Goal: Information Seeking & Learning: Find specific fact

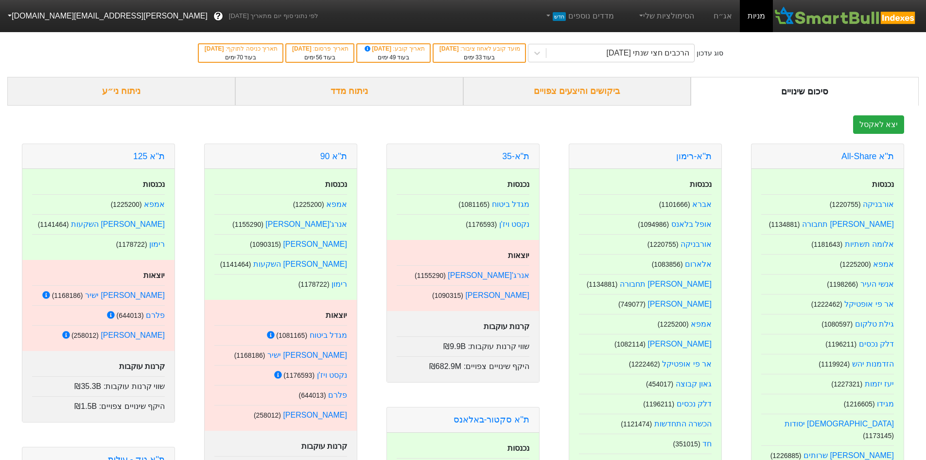
click at [603, 94] on div "ביקושים והיצעים צפויים" at bounding box center [577, 91] width 228 height 29
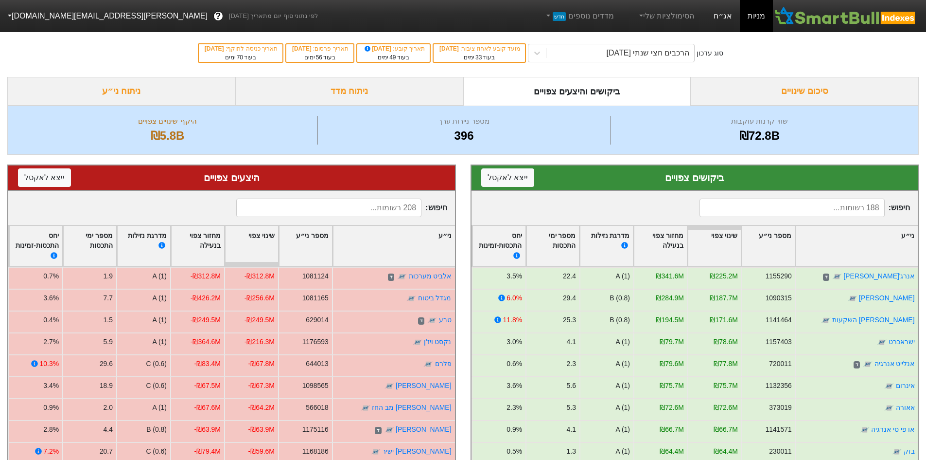
click at [729, 22] on link "אג״ח" at bounding box center [723, 16] width 34 height 32
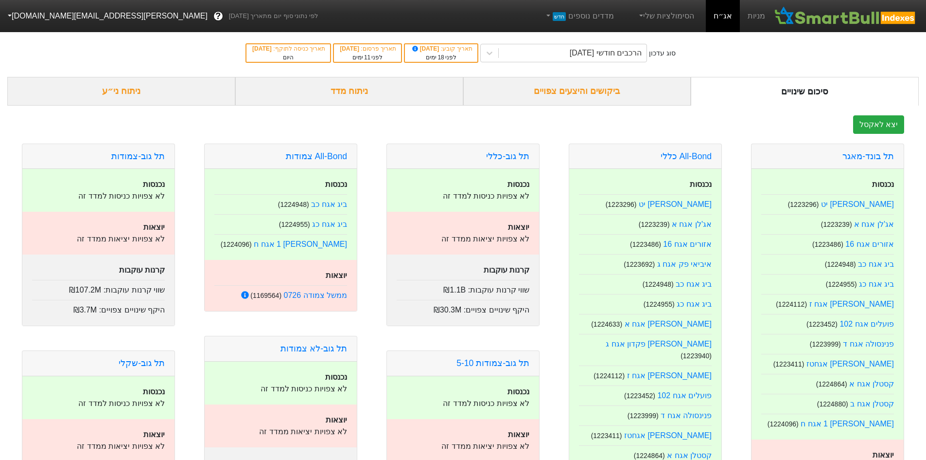
click at [567, 98] on div "ביקושים והיצעים צפויים" at bounding box center [577, 91] width 228 height 29
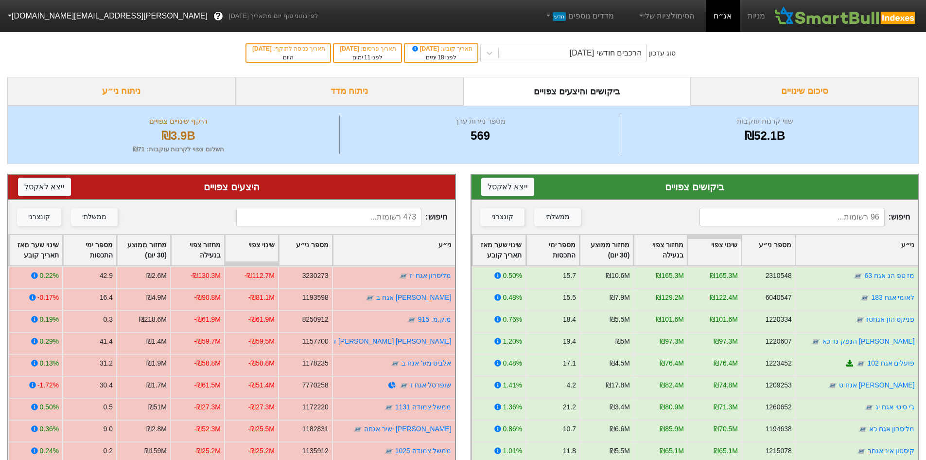
click at [832, 222] on input at bounding box center [792, 217] width 185 height 18
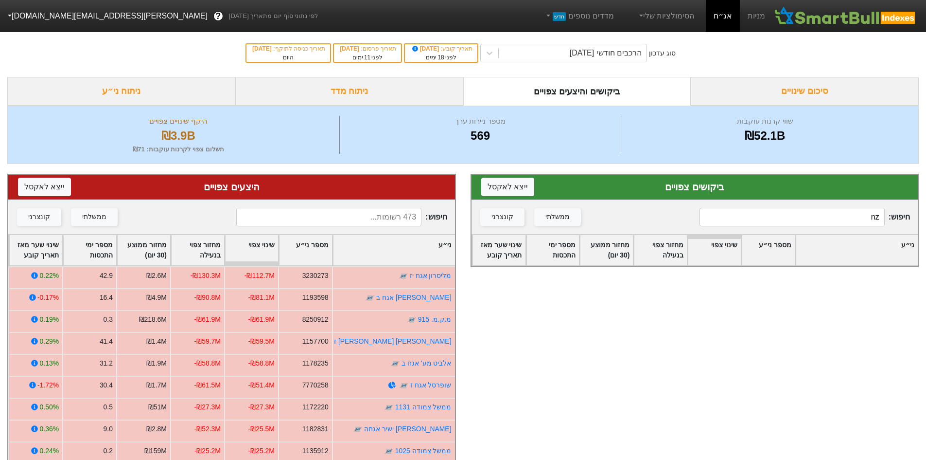
type input "n"
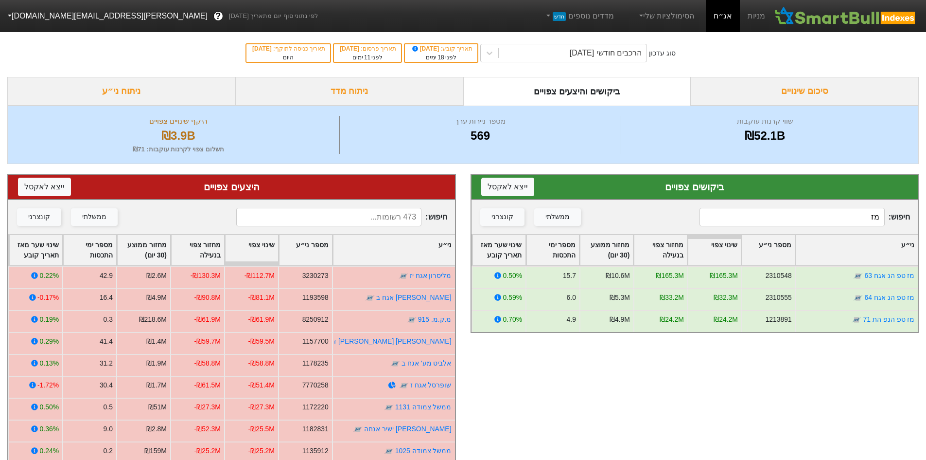
type input "מז"
click at [858, 225] on input "מז" at bounding box center [792, 217] width 185 height 18
click at [864, 218] on input "מז" at bounding box center [792, 217] width 185 height 18
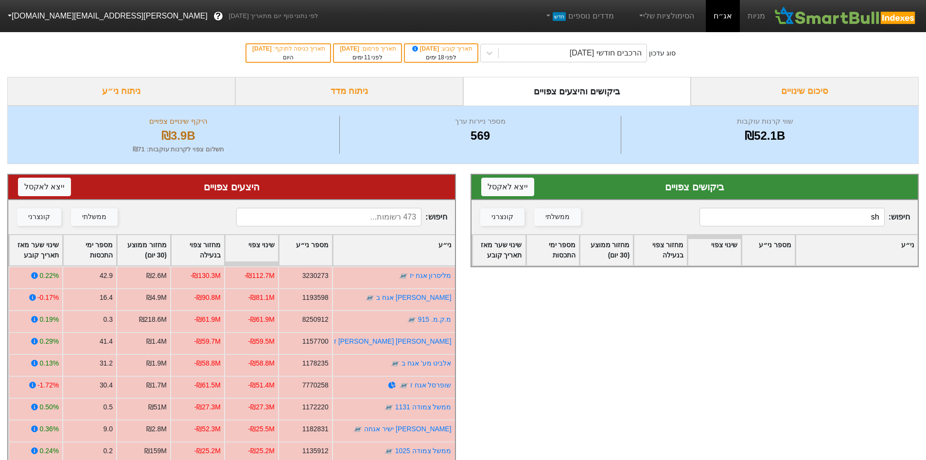
type input "s"
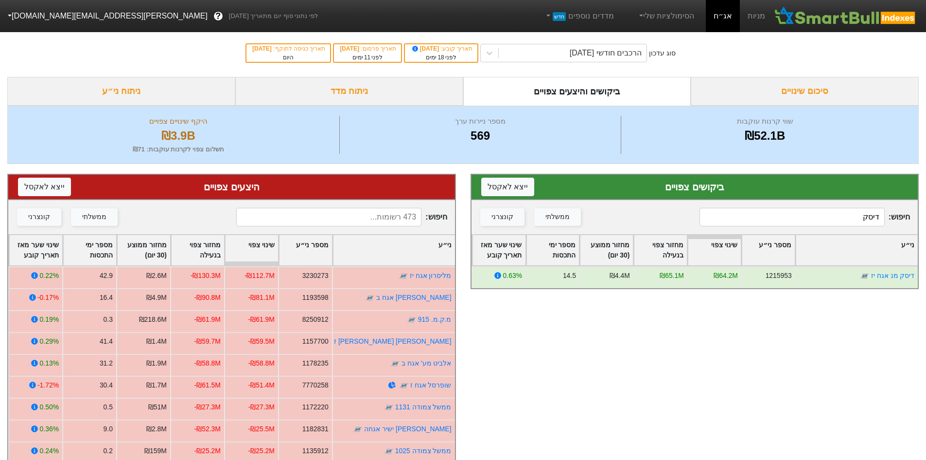
drag, startPoint x: 837, startPoint y: 213, endPoint x: 933, endPoint y: 211, distance: 95.8
click at [926, 211] on html "מניות אג״ח הסימולציות שלי מדדים נוספים חדש לפי נתוני סוף יום מתאריך [DATE] ? [E…" at bounding box center [463, 308] width 926 height 617
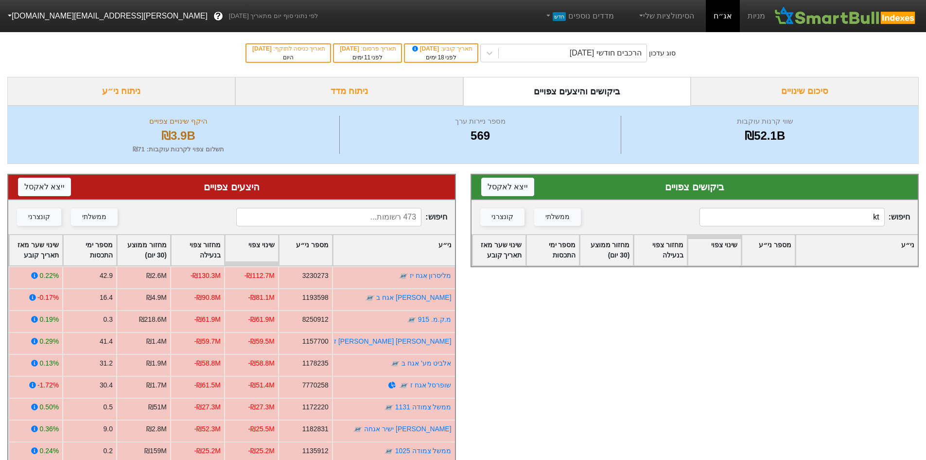
type input "k"
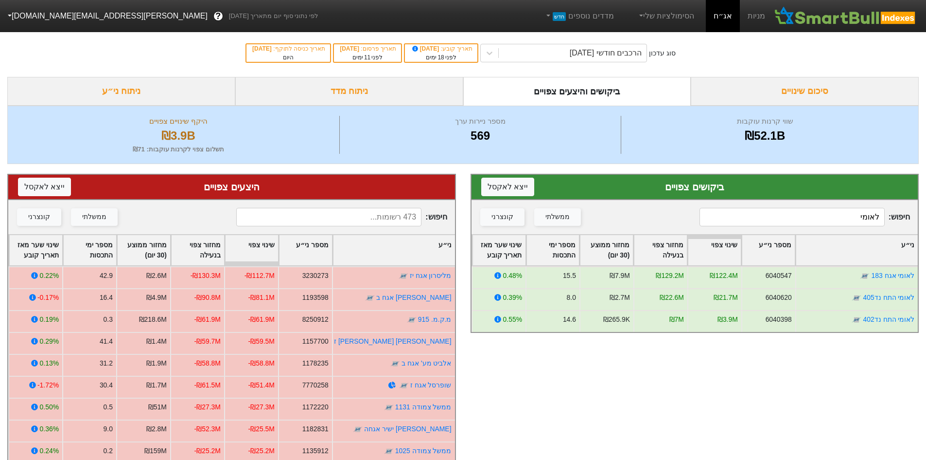
drag, startPoint x: 924, startPoint y: 219, endPoint x: 933, endPoint y: 212, distance: 11.8
click at [926, 212] on html "מניות אג״ח הסימולציות שלי מדדים נוספים חדש לפי נתוני סוף יום מתאריך [DATE] ? [E…" at bounding box center [463, 308] width 926 height 617
type input "מז"
drag, startPoint x: 858, startPoint y: 220, endPoint x: 933, endPoint y: 210, distance: 76.1
click at [926, 210] on html "מניות אג״ח הסימולציות שלי מדדים נוספים חדש לפי נתוני סוף יום מתאריך [DATE] ? [E…" at bounding box center [463, 308] width 926 height 617
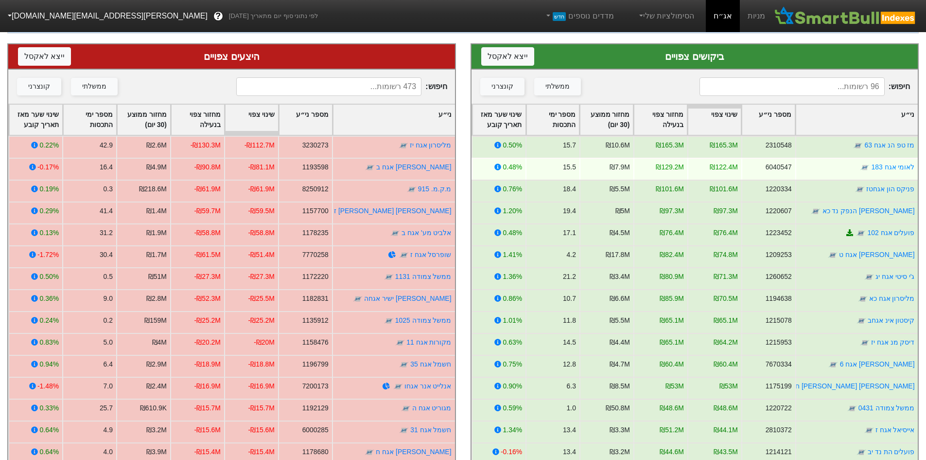
scroll to position [165, 0]
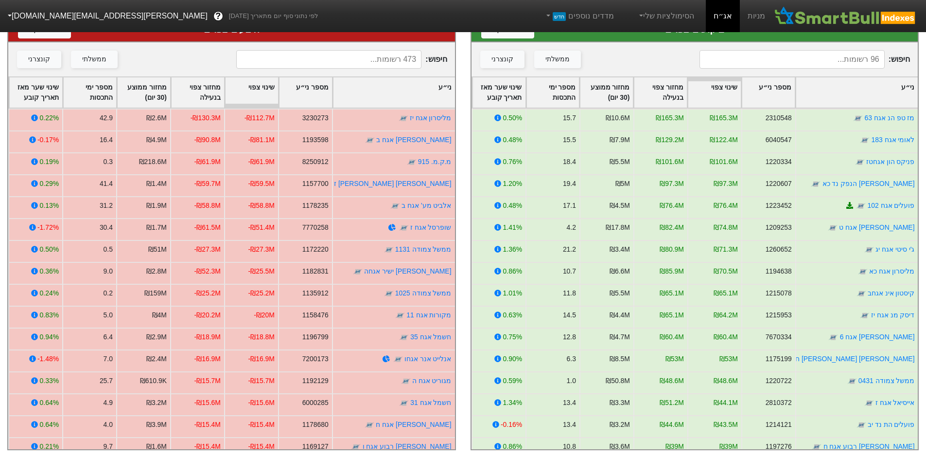
drag, startPoint x: 727, startPoint y: 451, endPoint x: 698, endPoint y: 451, distance: 29.2
click at [698, 451] on div "ביקושים צפויים ייצא ל אקסל חיפוש : ממשלתי קונצרני ני״ע מספר ני״ע שינוי צפוי מחז…" at bounding box center [694, 232] width 463 height 453
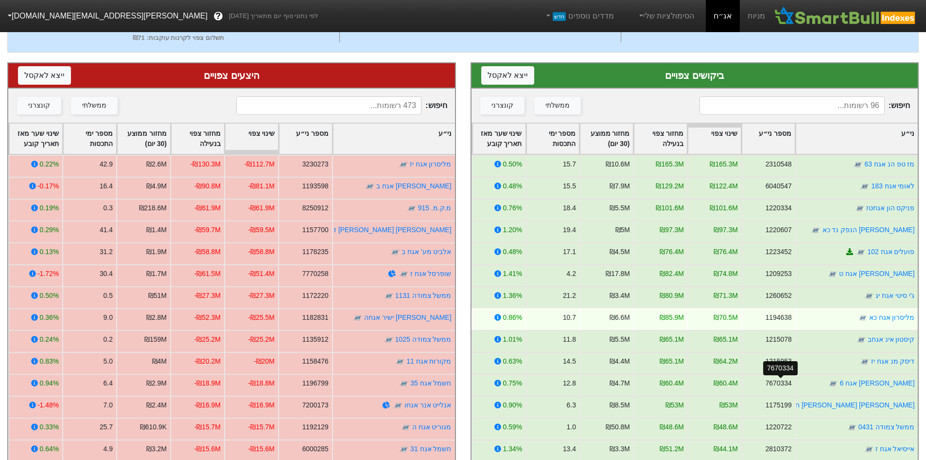
scroll to position [0, 0]
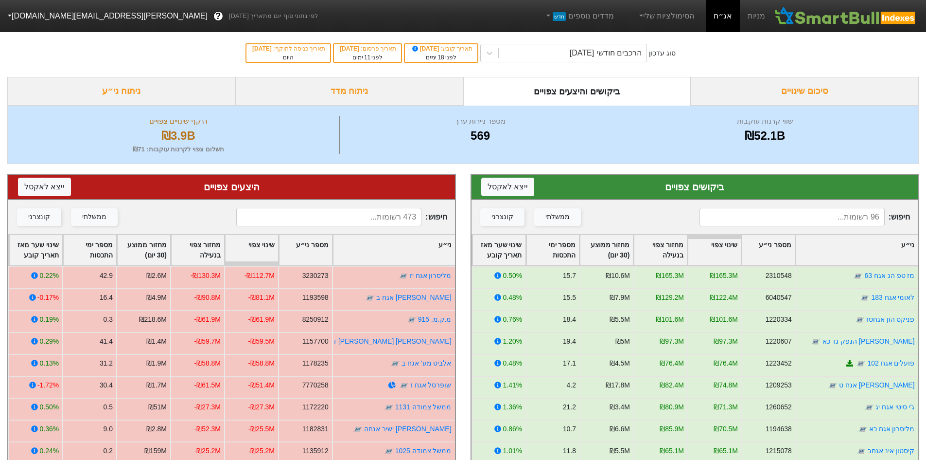
click at [854, 213] on input at bounding box center [792, 217] width 185 height 18
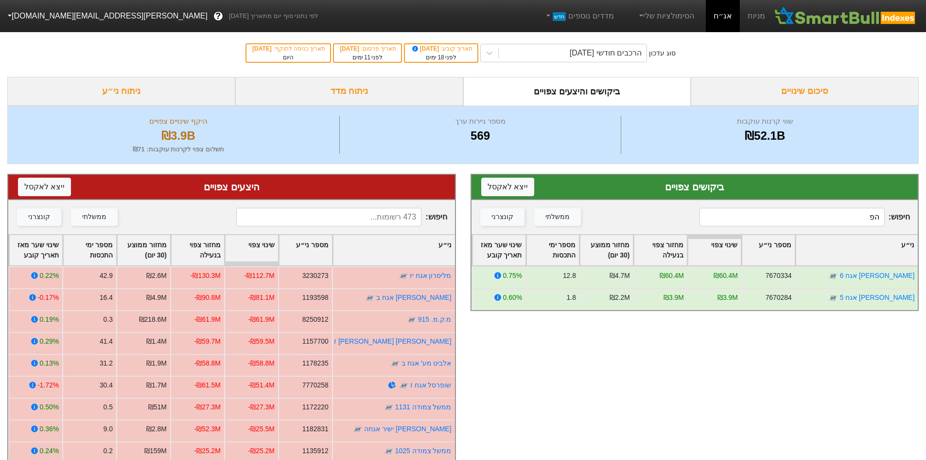
drag, startPoint x: 843, startPoint y: 216, endPoint x: 933, endPoint y: 221, distance: 90.6
click at [926, 221] on html "מניות אג״ח הסימולציות שלי מדדים נוספים חדש לפי נתוני סוף יום מתאריך [DATE] ? [E…" at bounding box center [463, 308] width 926 height 617
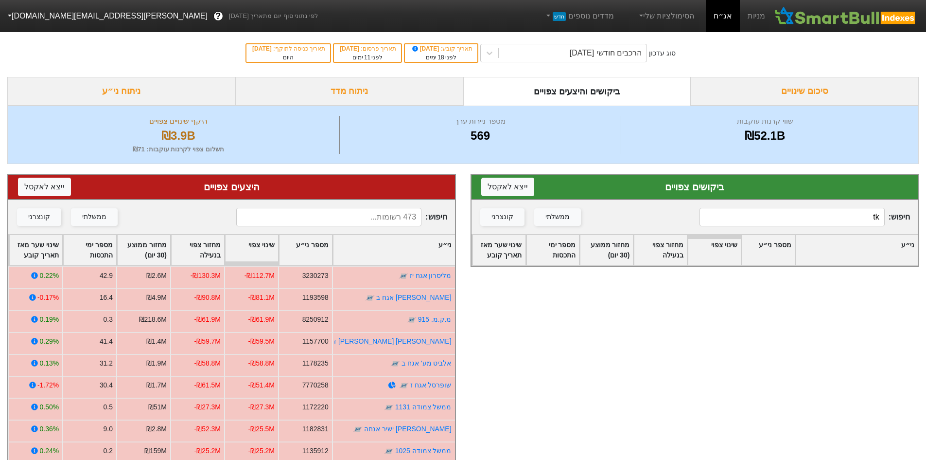
type input "t"
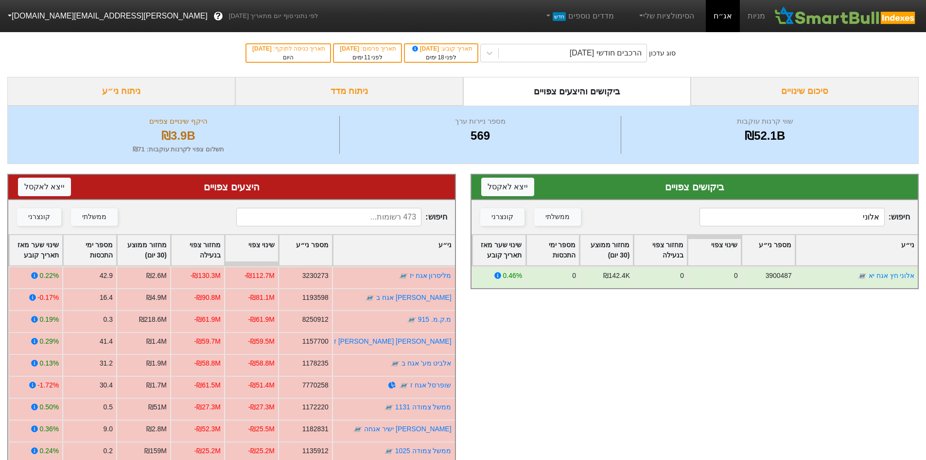
click at [373, 214] on input at bounding box center [328, 217] width 185 height 18
drag, startPoint x: 857, startPoint y: 216, endPoint x: 933, endPoint y: 231, distance: 77.3
click at [926, 231] on html "מניות אג״ח הסימולציות שלי מדדים נוספים חדש לפי נתוני סוף יום מתאריך [DATE] ? [E…" at bounding box center [463, 308] width 926 height 617
click at [856, 217] on input "מליסר" at bounding box center [792, 217] width 185 height 18
click at [857, 217] on input "מליסר" at bounding box center [792, 217] width 185 height 18
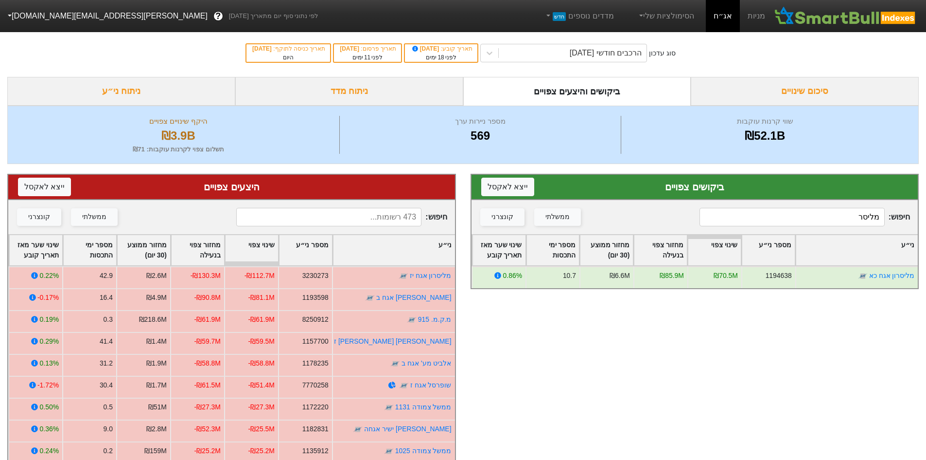
click at [857, 217] on input "מליסר" at bounding box center [792, 217] width 185 height 18
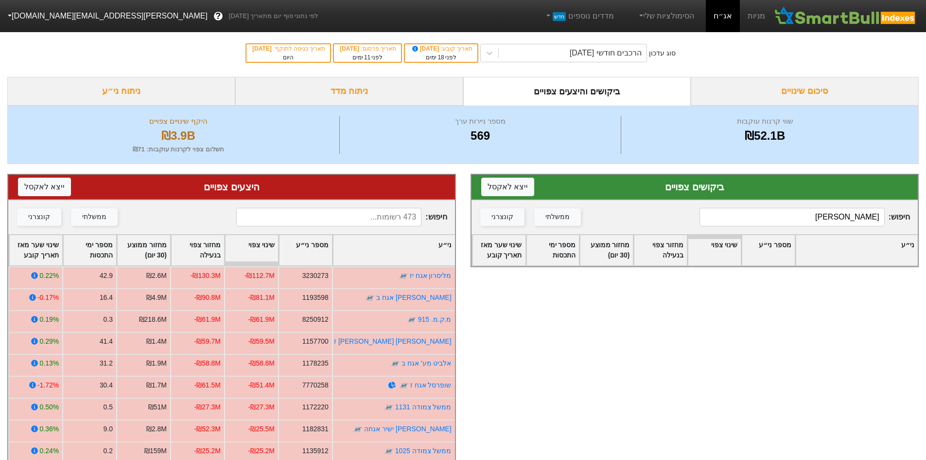
click at [841, 215] on input "[PERSON_NAME]" at bounding box center [792, 217] width 185 height 18
click at [841, 216] on input "[PERSON_NAME]" at bounding box center [792, 217] width 185 height 18
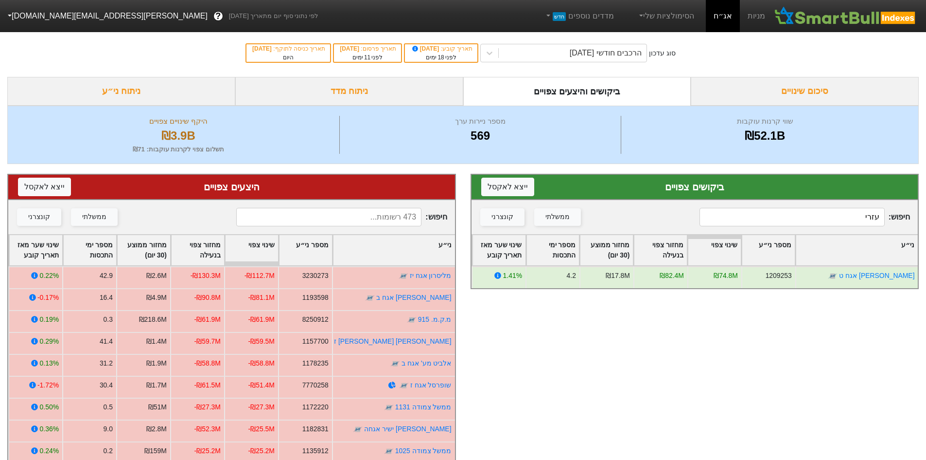
type input "עזרי"
